Goal: Information Seeking & Learning: Learn about a topic

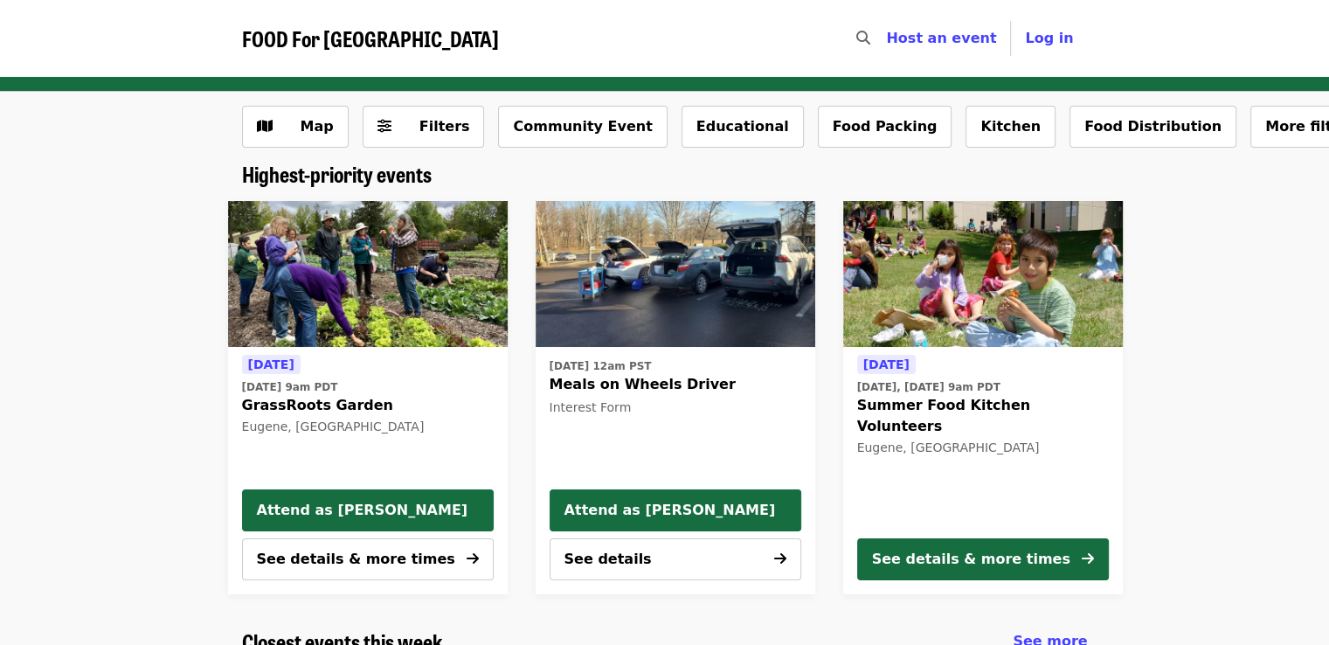
click at [2, 381] on div "[DATE] [DATE] 9am PDT GrassRoots Garden Eugene, OR Attend as [PERSON_NAME] See …" at bounding box center [657, 397] width 1419 height 421
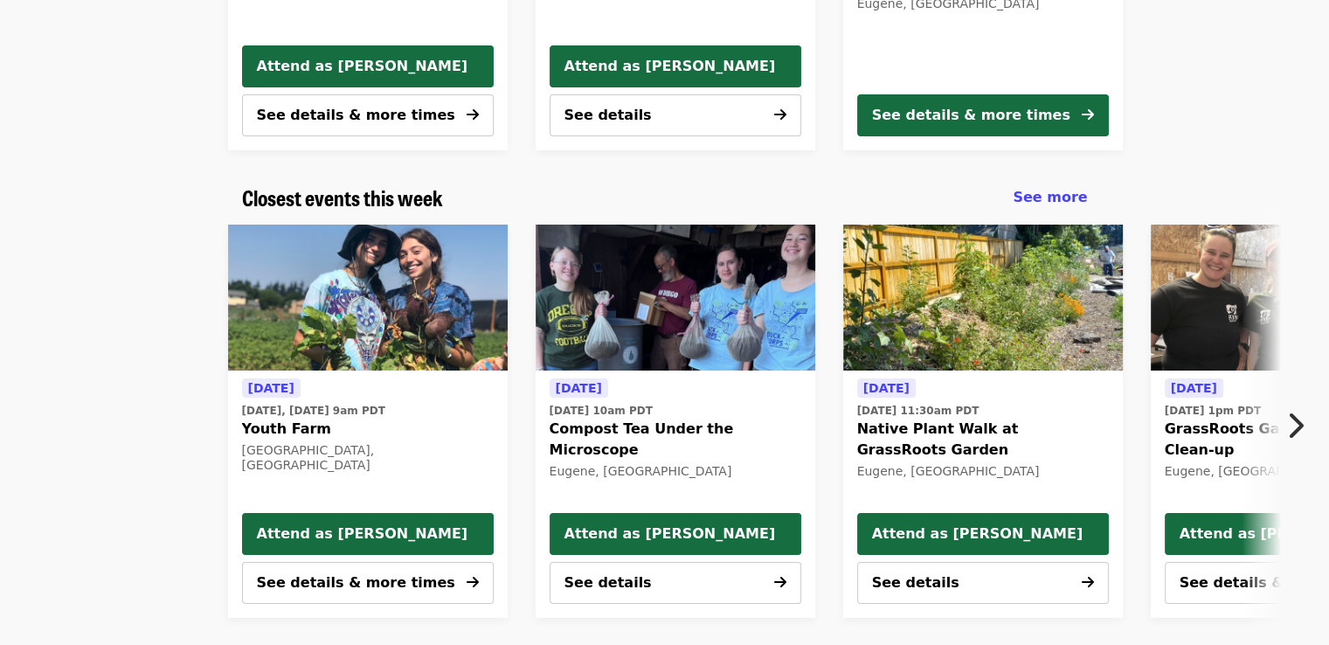
scroll to position [447, 0]
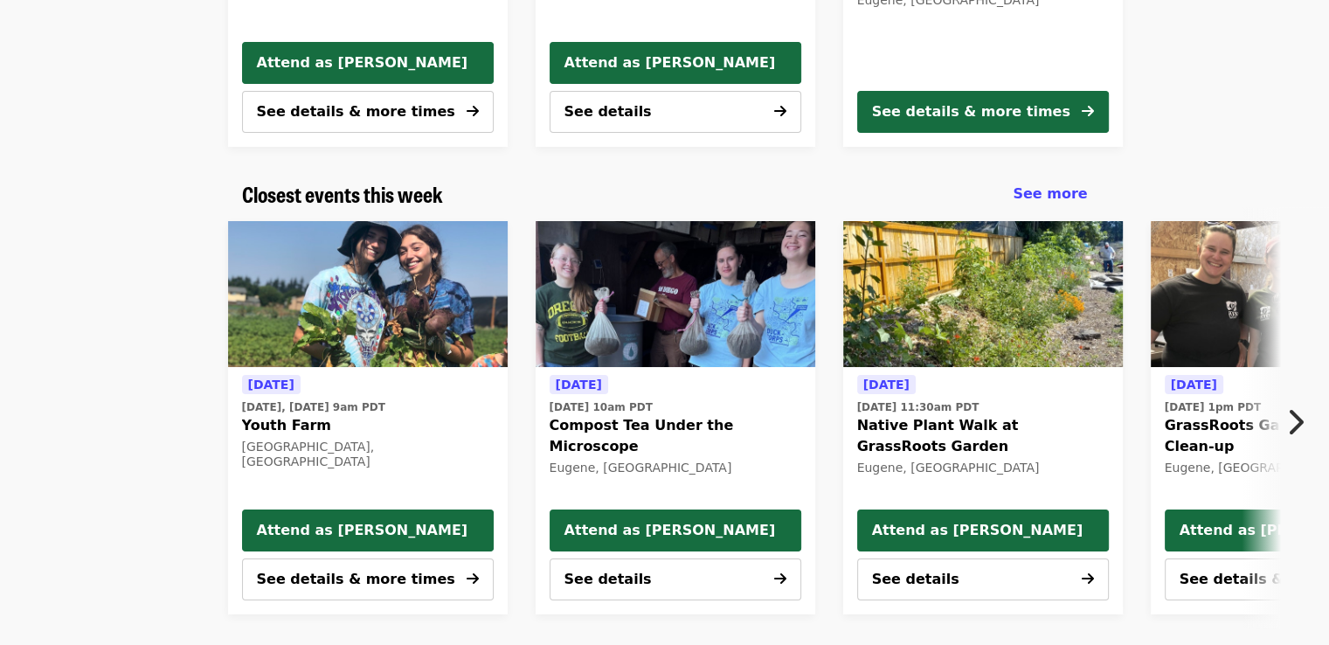
click at [1300, 422] on icon "chevron-right icon" at bounding box center [1294, 421] width 17 height 33
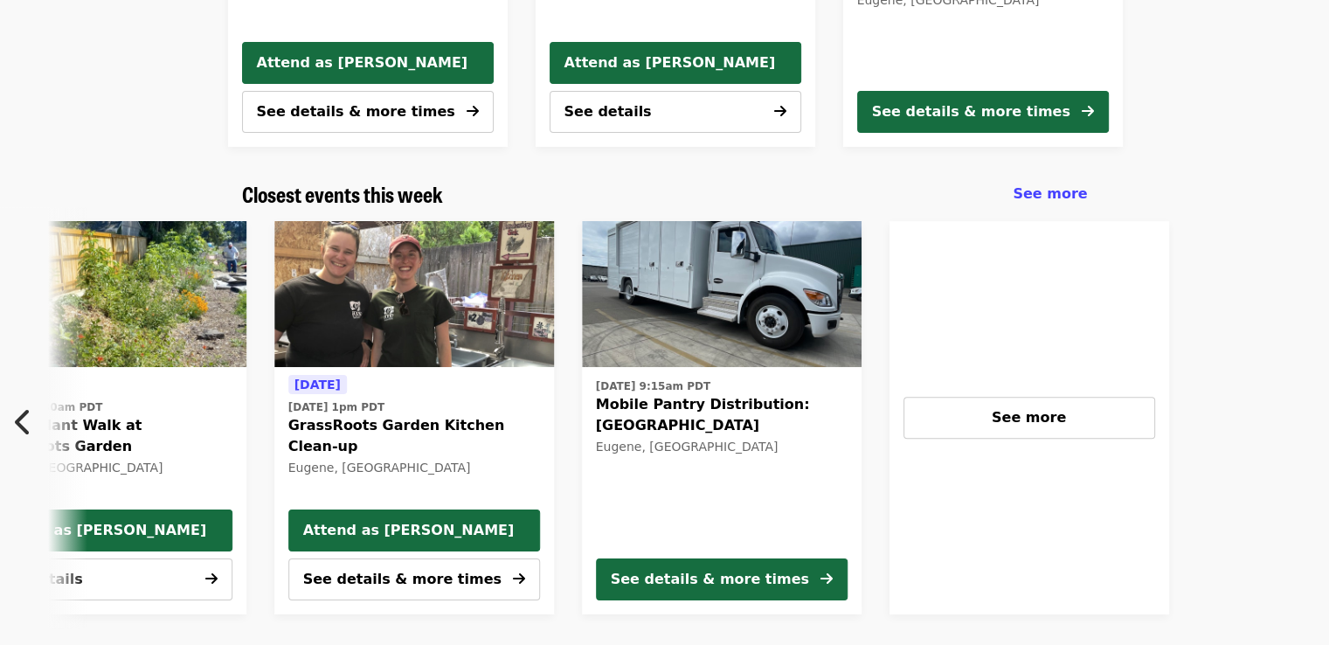
scroll to position [0, 940]
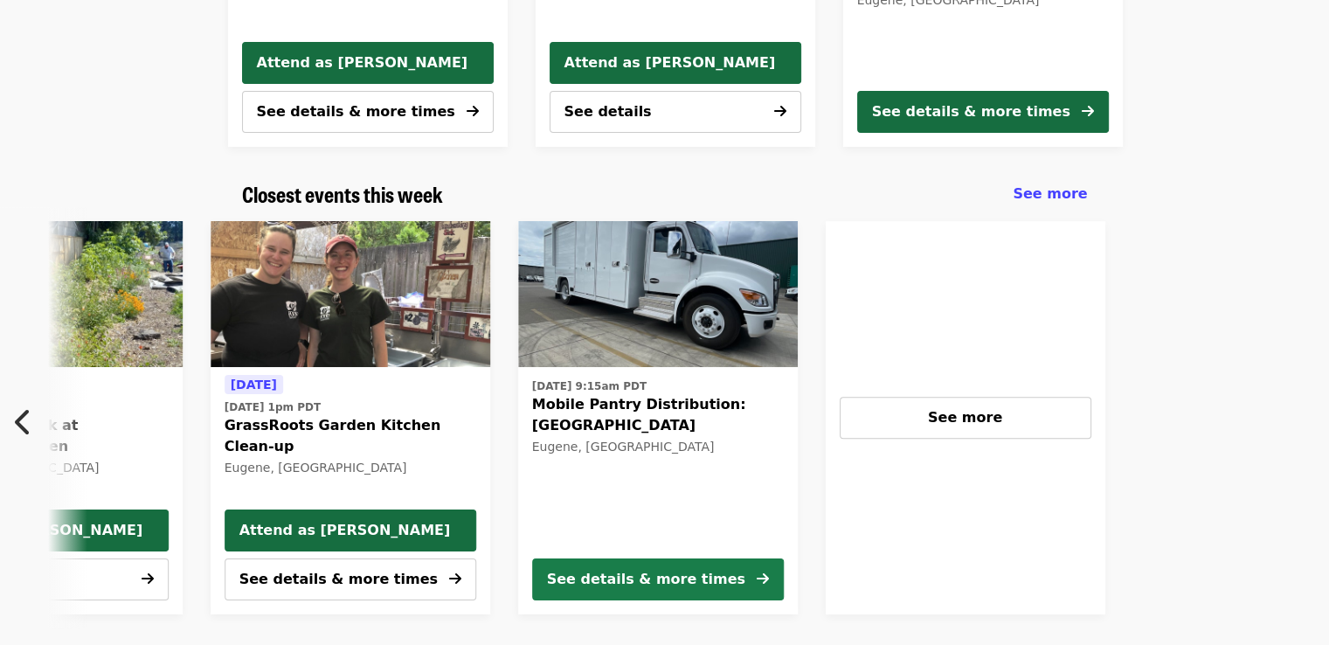
click at [678, 580] on div "See details & more times" at bounding box center [646, 579] width 198 height 21
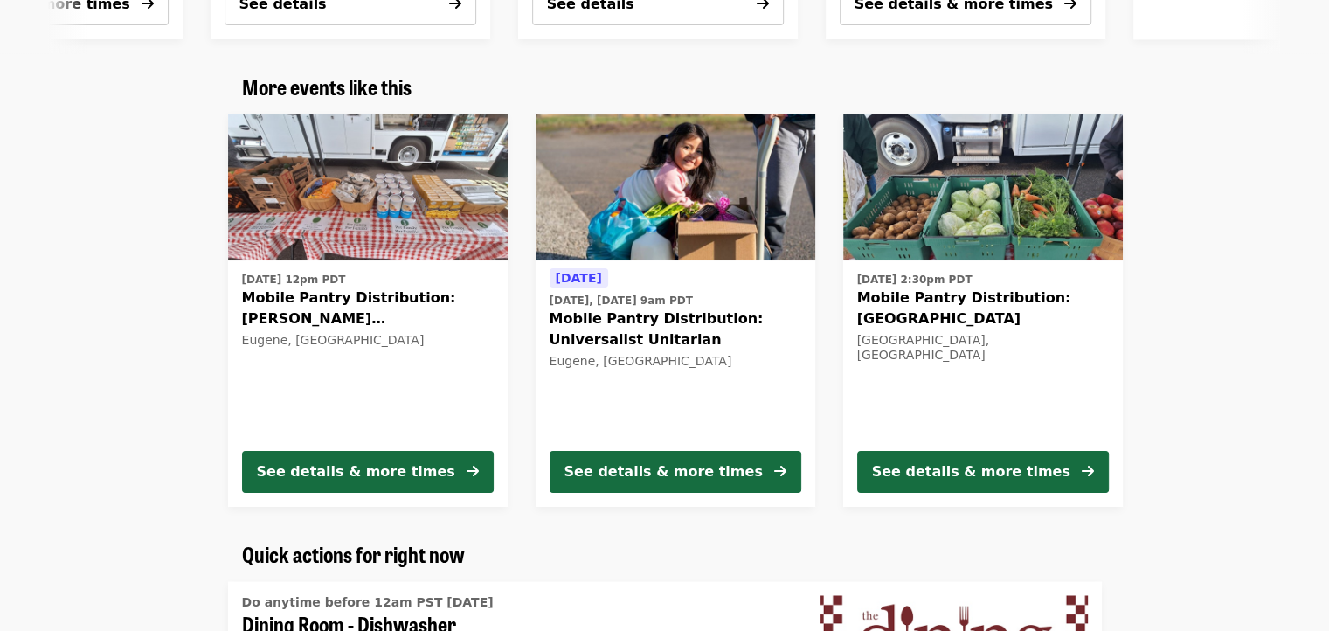
scroll to position [2723, 0]
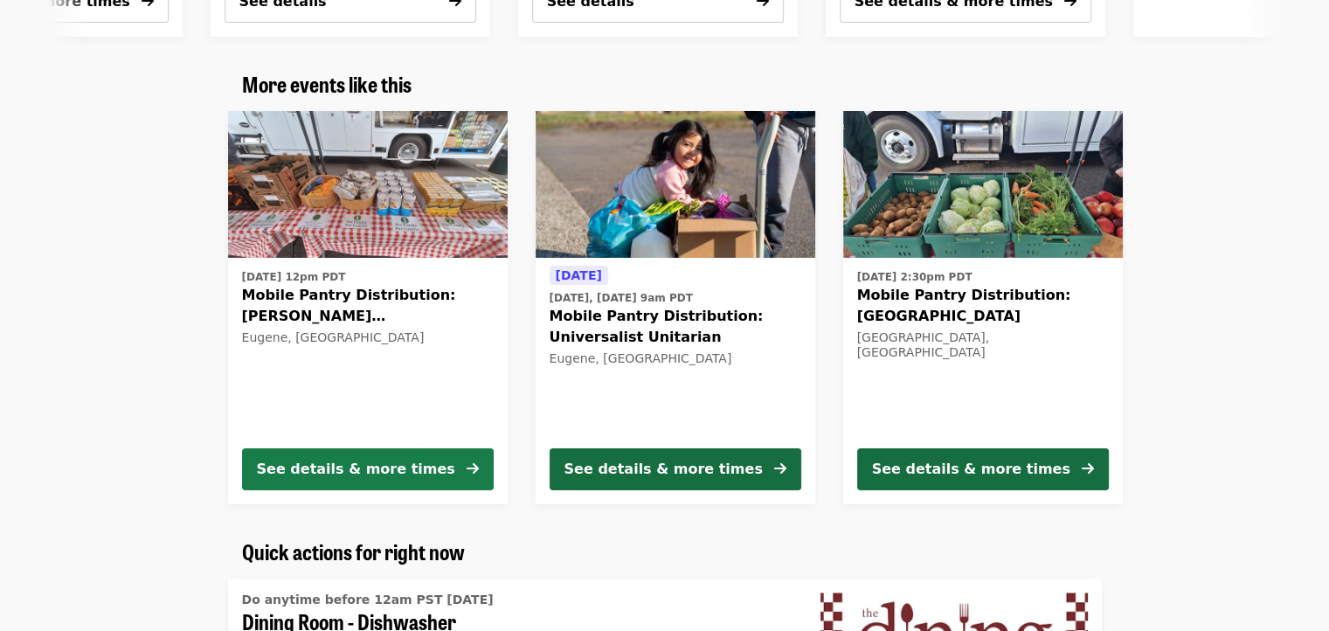
click at [330, 459] on div "See details & more times" at bounding box center [356, 469] width 198 height 21
